Goal: Contribute content

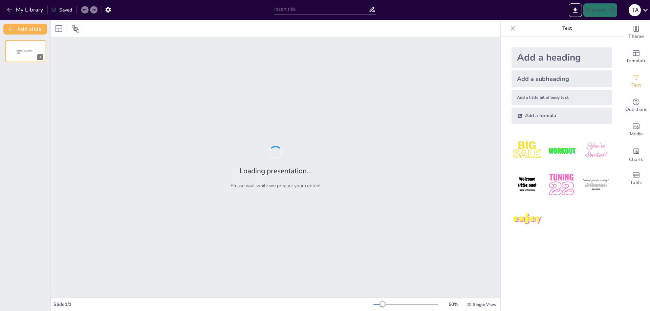
type input "Nyuton qonunlari: Fizikada asosiy tamoyillar"
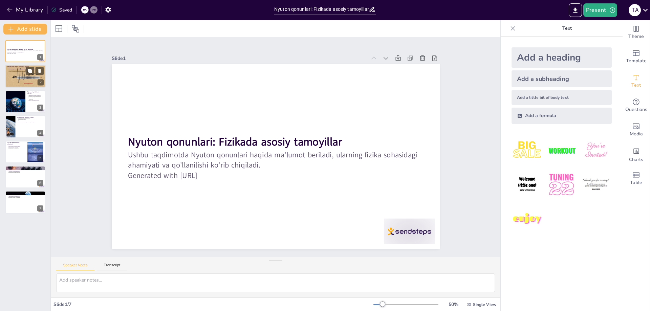
click at [35, 77] on div at bounding box center [25, 76] width 41 height 54
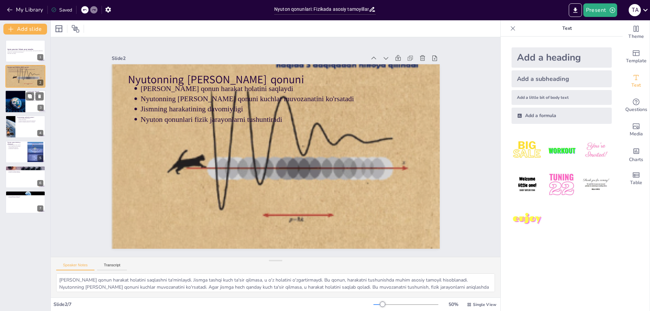
click at [33, 101] on div at bounding box center [25, 101] width 41 height 23
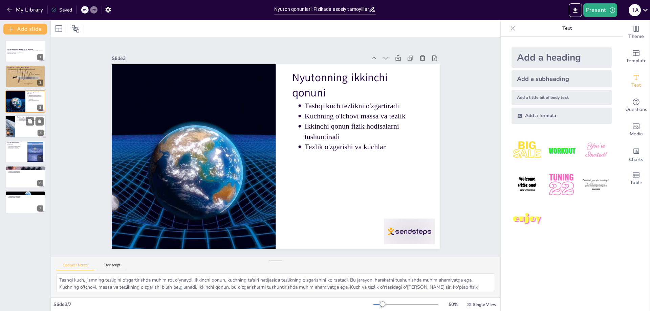
click at [28, 127] on div at bounding box center [25, 126] width 41 height 23
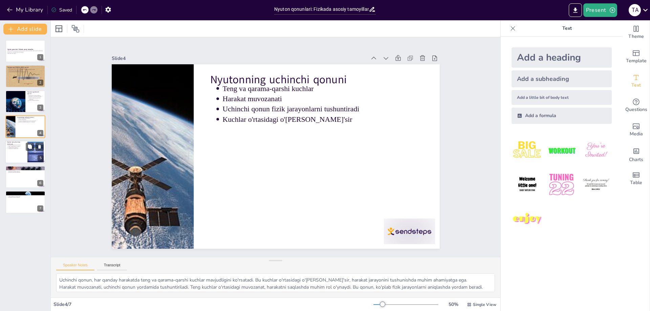
click at [25, 153] on div at bounding box center [25, 151] width 41 height 23
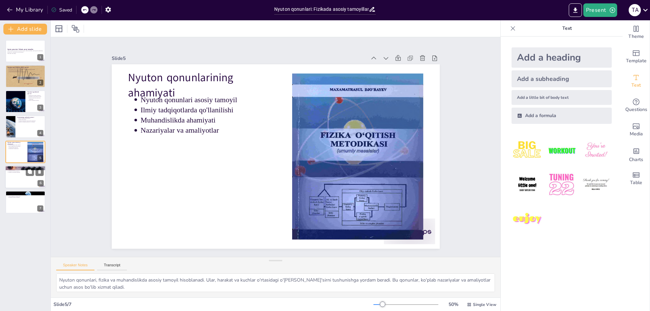
click at [23, 177] on div at bounding box center [25, 176] width 41 height 23
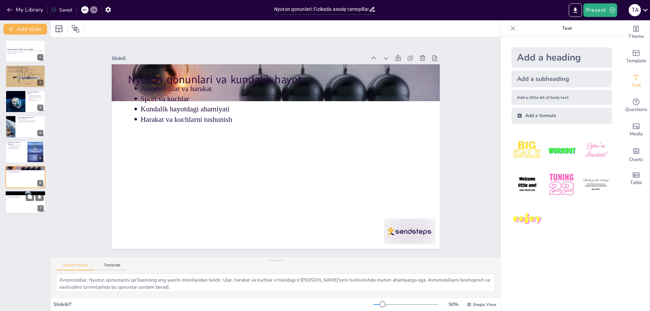
click at [18, 200] on div at bounding box center [25, 202] width 41 height 23
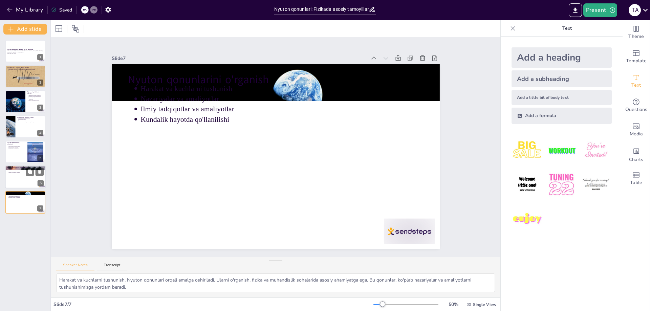
click at [41, 184] on div "6" at bounding box center [41, 183] width 6 height 6
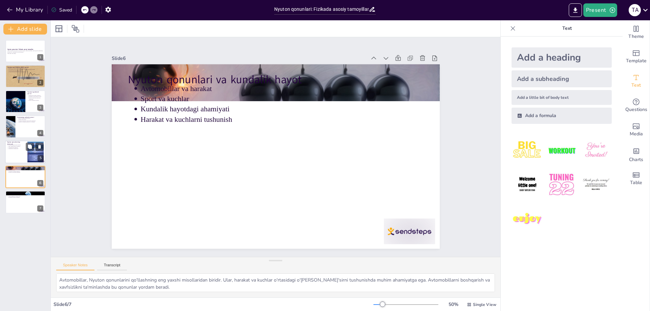
click at [22, 153] on div at bounding box center [25, 151] width 41 height 23
type textarea "Nyuton qonunlari, fizika va muhandislikda asosiy tamoyil hisoblanadi. Ular, har…"
